Goal: Download file/media

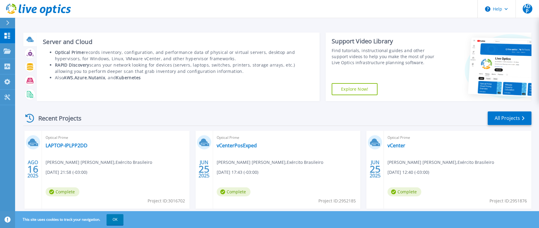
click at [30, 40] on icon at bounding box center [30, 39] width 7 height 7
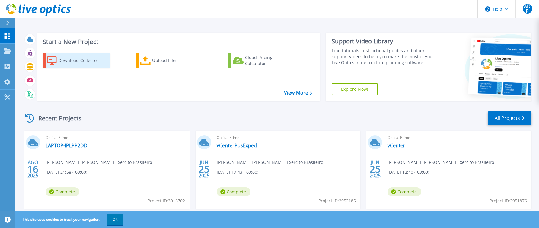
click at [65, 59] on div "Download Collector" at bounding box center [82, 61] width 48 height 12
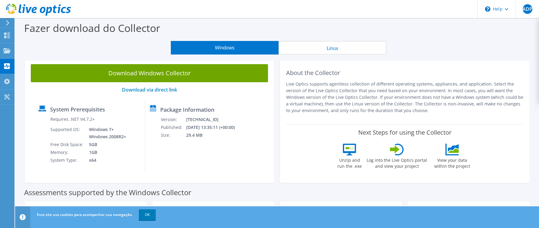
click at [178, 70] on link "Download Windows Collector" at bounding box center [149, 73] width 237 height 18
click at [17, 6] on icon at bounding box center [38, 10] width 65 height 12
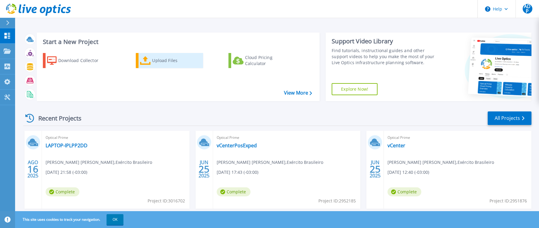
click at [159, 59] on div "Upload Files" at bounding box center [176, 61] width 48 height 12
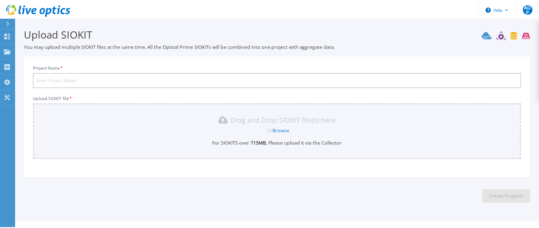
scroll to position [12, 0]
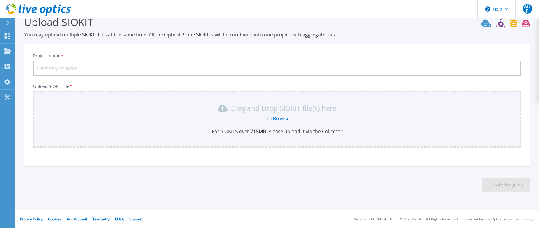
click at [66, 66] on input "Project Name *" at bounding box center [277, 68] width 488 height 15
type input "julho"
click at [274, 116] on link "Browse" at bounding box center [281, 119] width 17 height 7
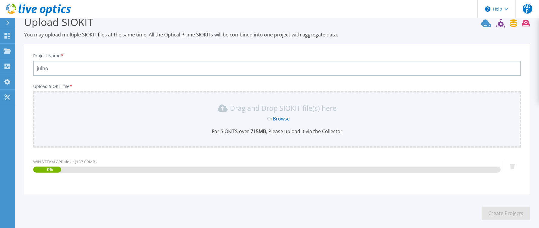
scroll to position [40, 0]
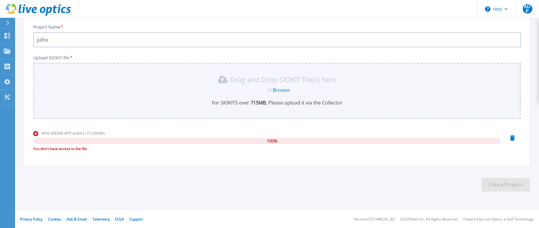
click at [110, 139] on div "100 %" at bounding box center [266, 141] width 467 height 6
click at [47, 12] on icon at bounding box center [48, 11] width 7 height 9
